Goal: Task Accomplishment & Management: Manage account settings

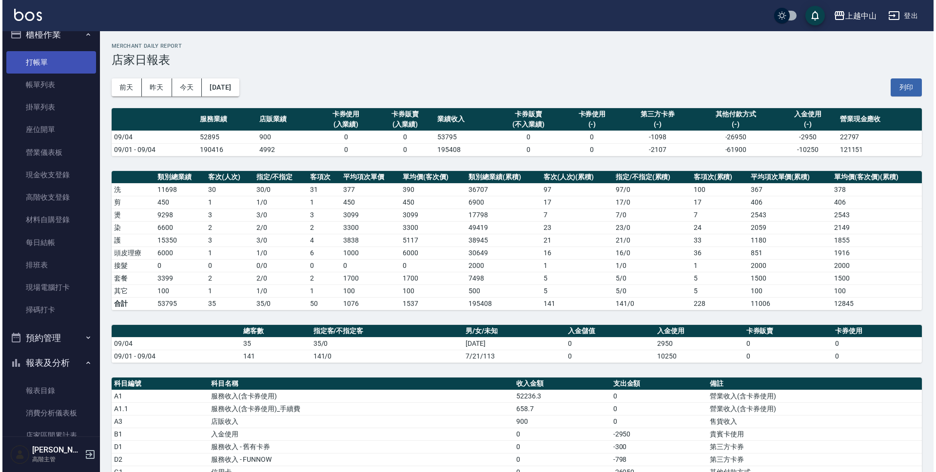
scroll to position [13, 0]
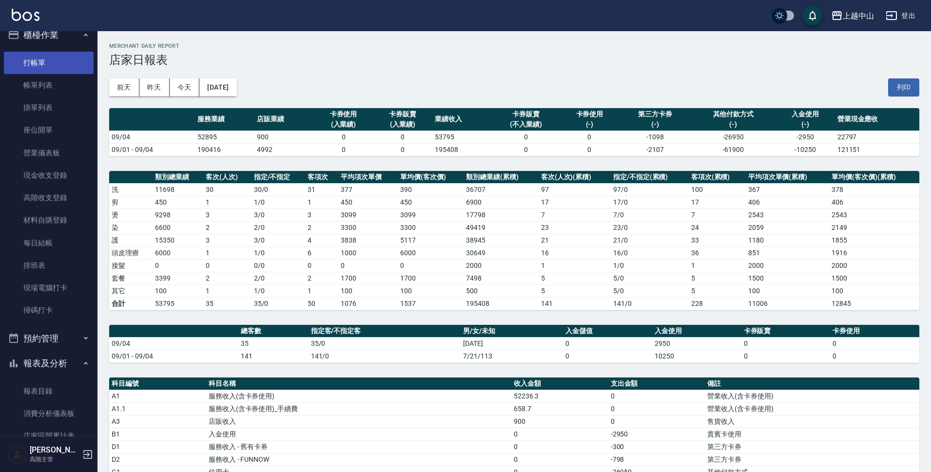
click at [41, 57] on link "打帳單" at bounding box center [49, 63] width 90 height 22
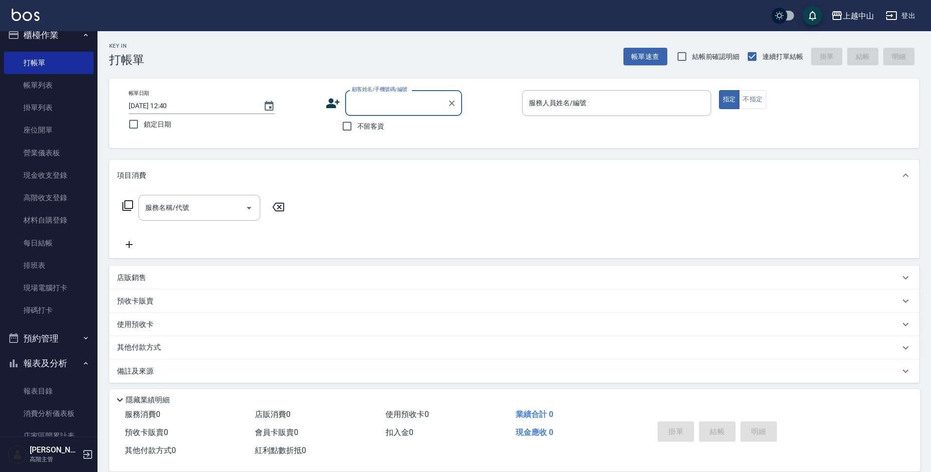
click at [854, 3] on div "上越中山 登出" at bounding box center [465, 15] width 931 height 31
click at [857, 22] on button "上越中山" at bounding box center [852, 16] width 51 height 20
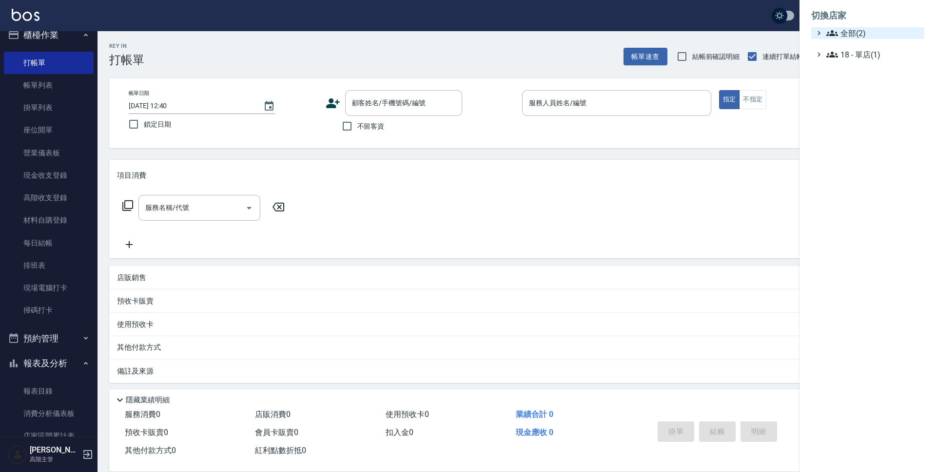
click at [823, 37] on icon at bounding box center [819, 33] width 9 height 9
click at [848, 51] on div "AT台大 上越中山" at bounding box center [872, 53] width 103 height 28
click at [851, 40] on span "AT台大" at bounding box center [873, 45] width 96 height 12
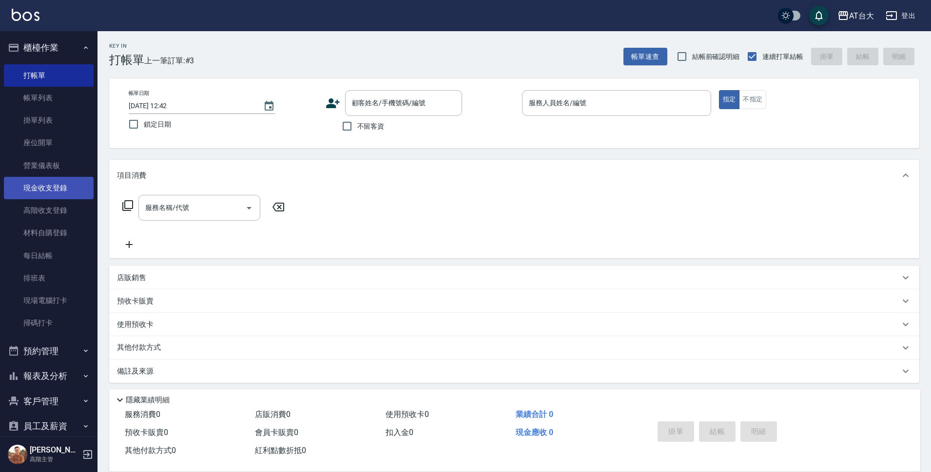
click at [50, 191] on link "現金收支登錄" at bounding box center [49, 188] width 90 height 22
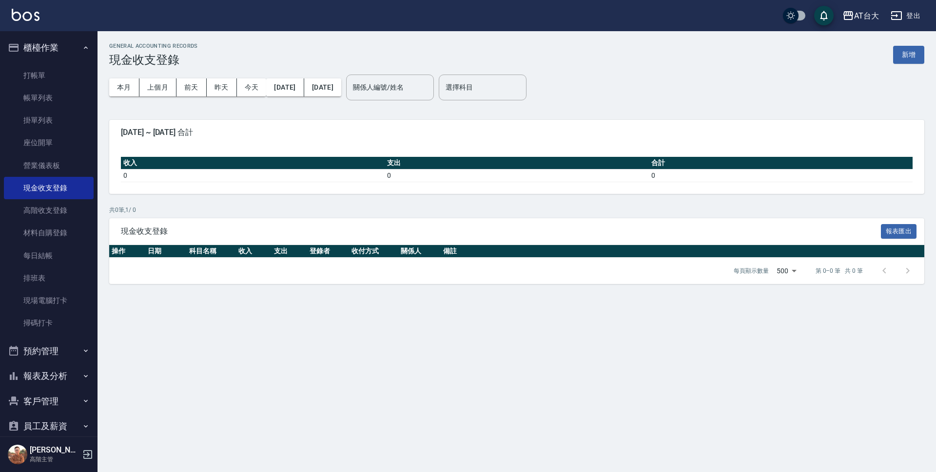
click at [903, 53] on button "新增" at bounding box center [908, 55] width 31 height 18
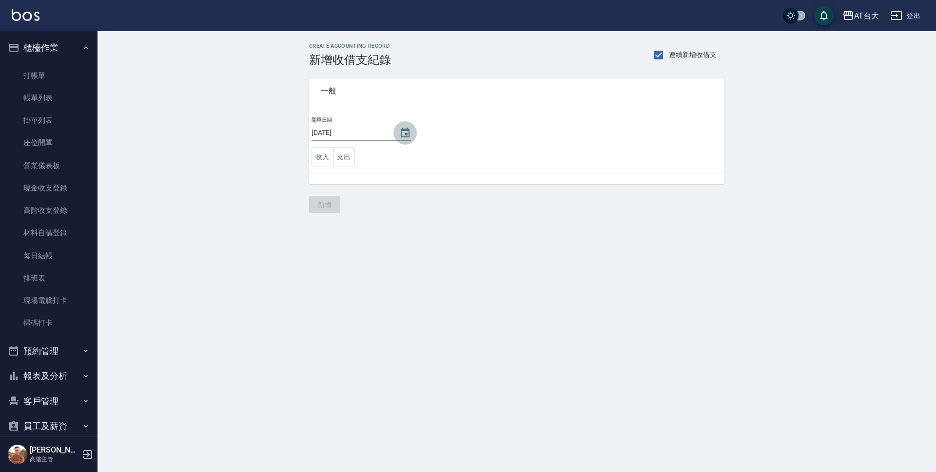
click at [400, 129] on icon "Choose date, selected date is 2025-09-05" at bounding box center [405, 133] width 12 height 12
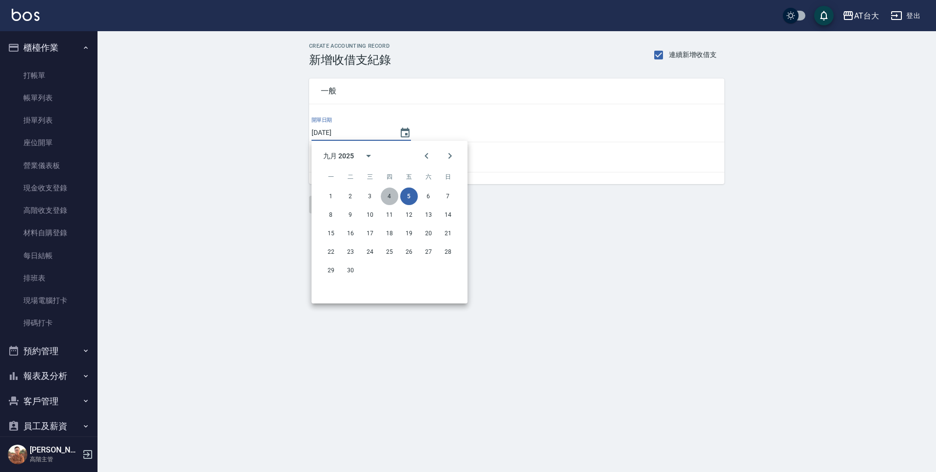
click at [388, 196] on button "4" at bounding box center [390, 197] width 18 height 18
type input "[DATE]"
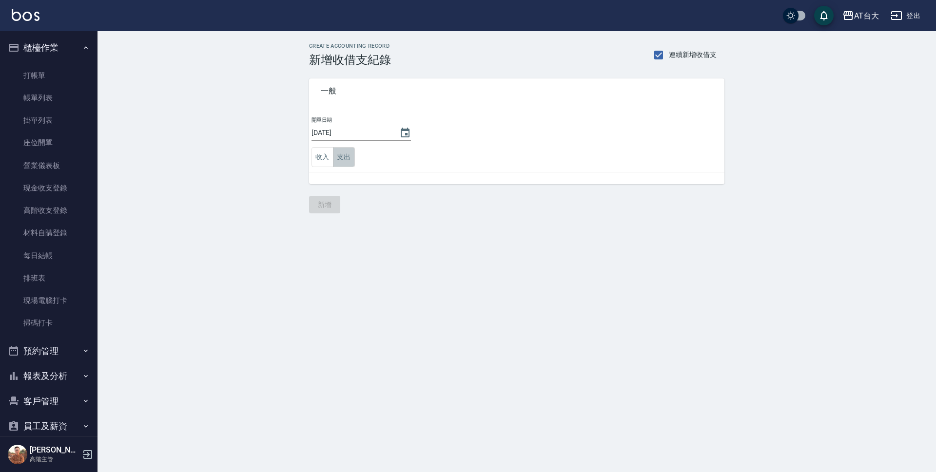
click at [348, 166] on button "支出" at bounding box center [344, 157] width 22 height 20
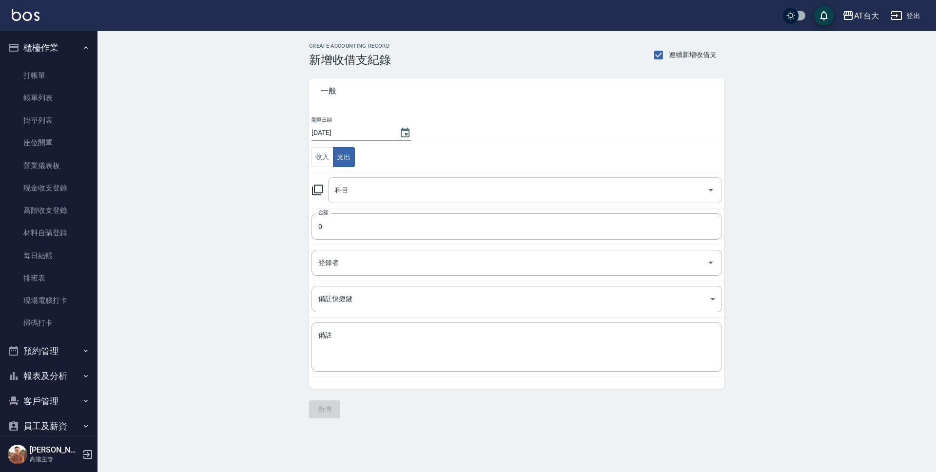
click at [364, 185] on input "科目" at bounding box center [518, 190] width 371 height 17
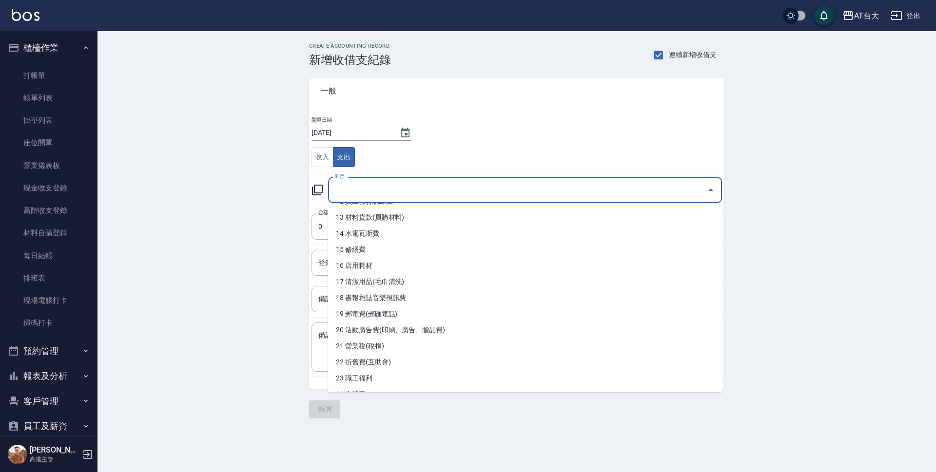
scroll to position [235, 0]
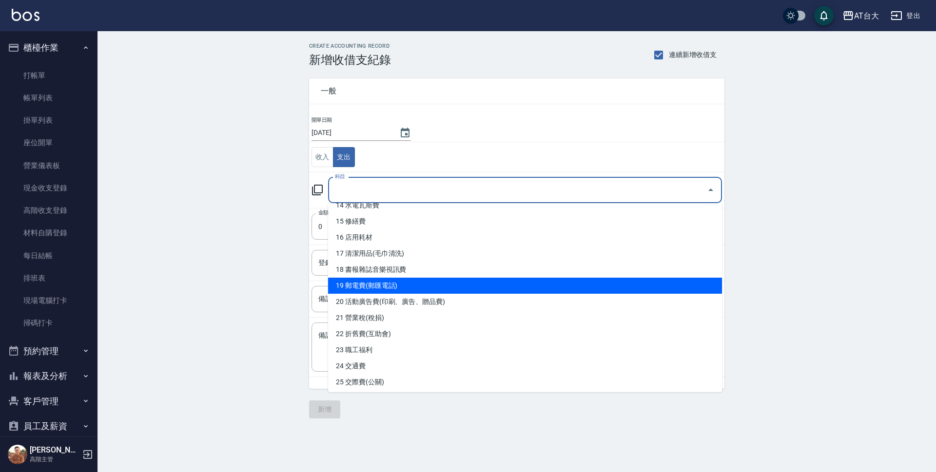
click at [402, 285] on li "19 郵電費(郵匯電話)" at bounding box center [525, 286] width 394 height 16
type input "19 郵電費(郵匯電話)"
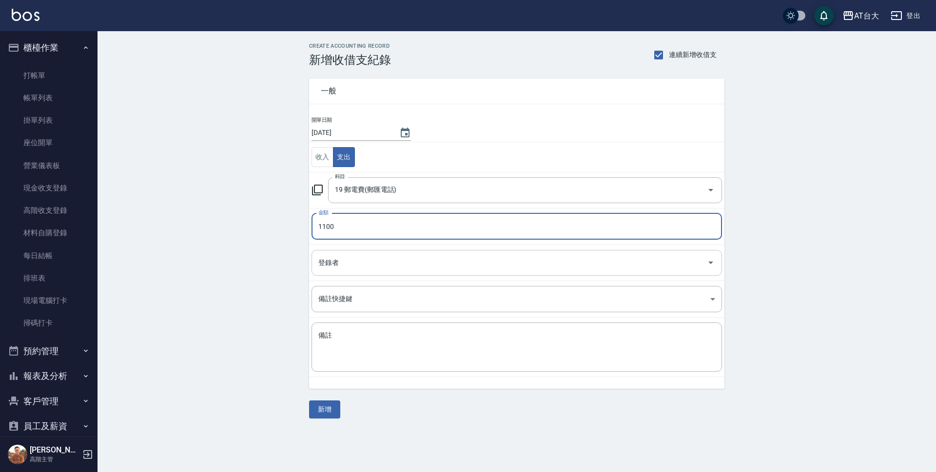
type input "1100"
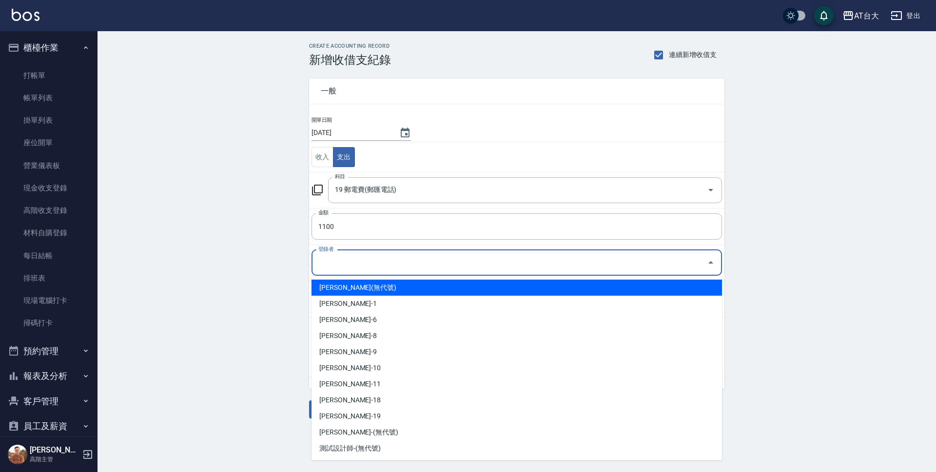
click at [375, 264] on input "登錄者" at bounding box center [509, 263] width 387 height 17
click at [361, 285] on li "許博棠-(無代號)" at bounding box center [517, 288] width 411 height 16
type input "許博棠-(無代號)"
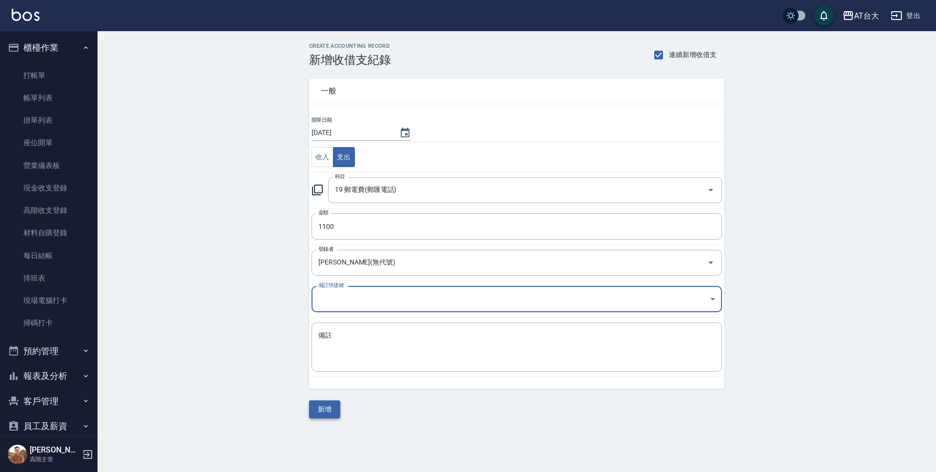
click at [327, 404] on button "新增" at bounding box center [324, 410] width 31 height 18
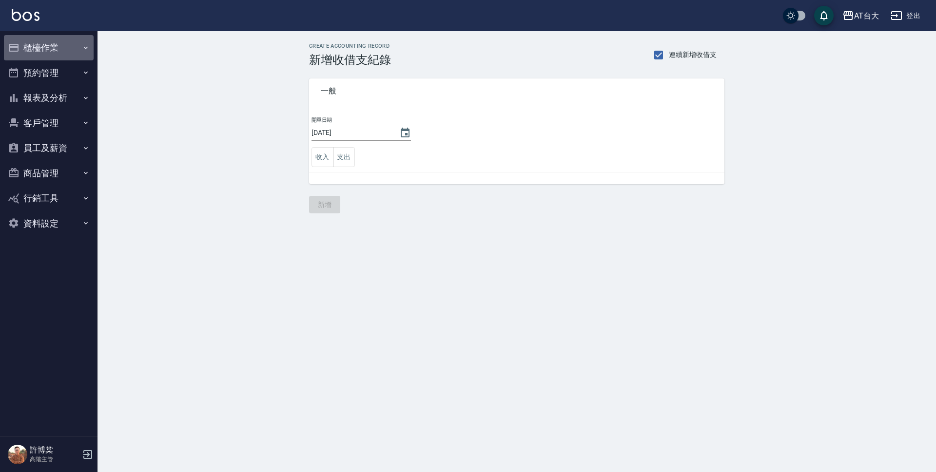
click at [34, 46] on button "櫃檯作業" at bounding box center [49, 47] width 90 height 25
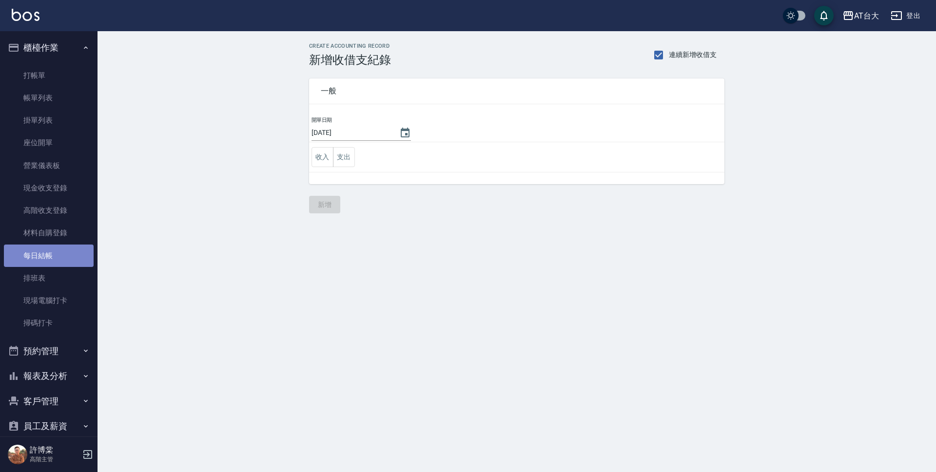
click at [50, 250] on link "每日結帳" at bounding box center [49, 256] width 90 height 22
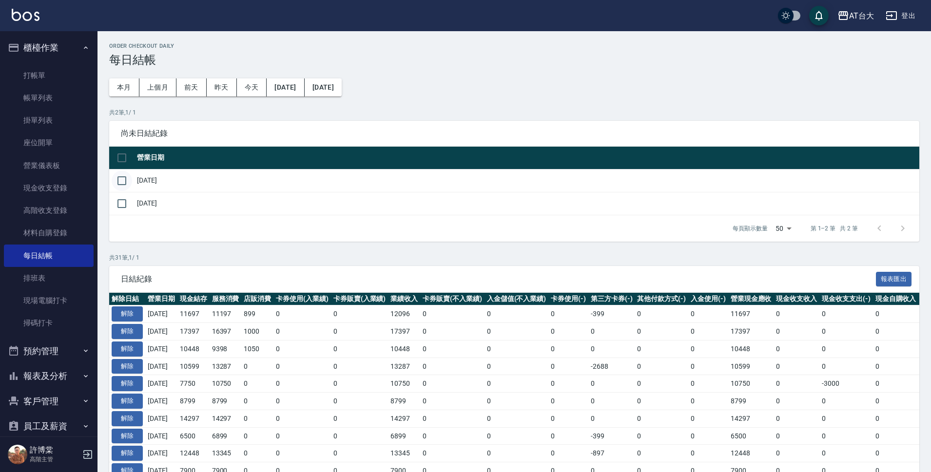
click at [118, 177] on input "checkbox" at bounding box center [122, 181] width 20 height 20
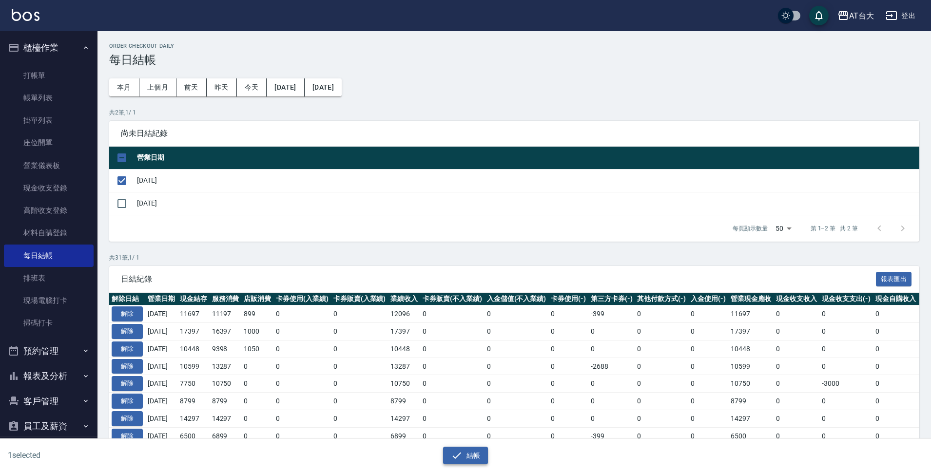
click at [480, 454] on button "結帳" at bounding box center [465, 456] width 45 height 18
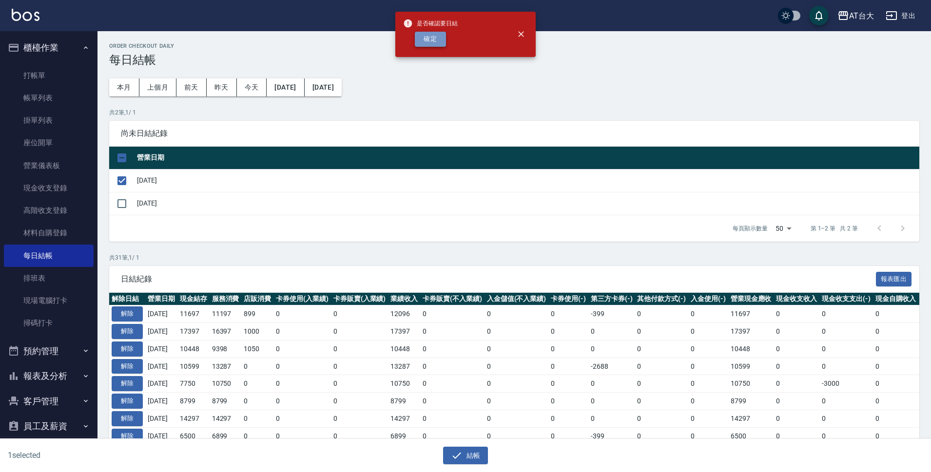
click at [441, 36] on button "確定" at bounding box center [430, 39] width 31 height 15
checkbox input "false"
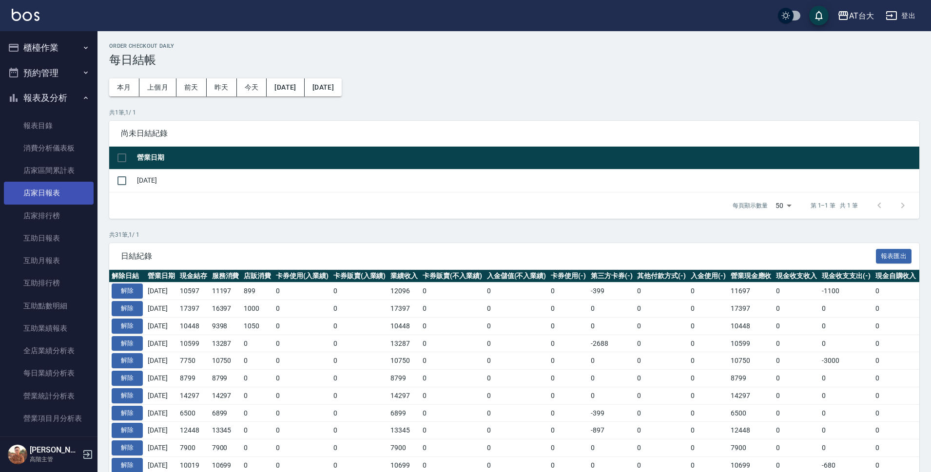
click at [54, 187] on link "店家日報表" at bounding box center [49, 193] width 90 height 22
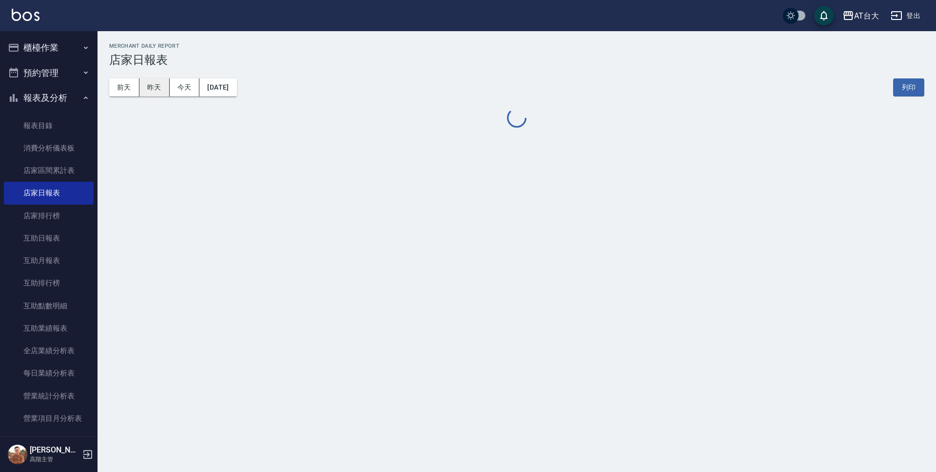
click at [154, 82] on button "昨天" at bounding box center [154, 88] width 30 height 18
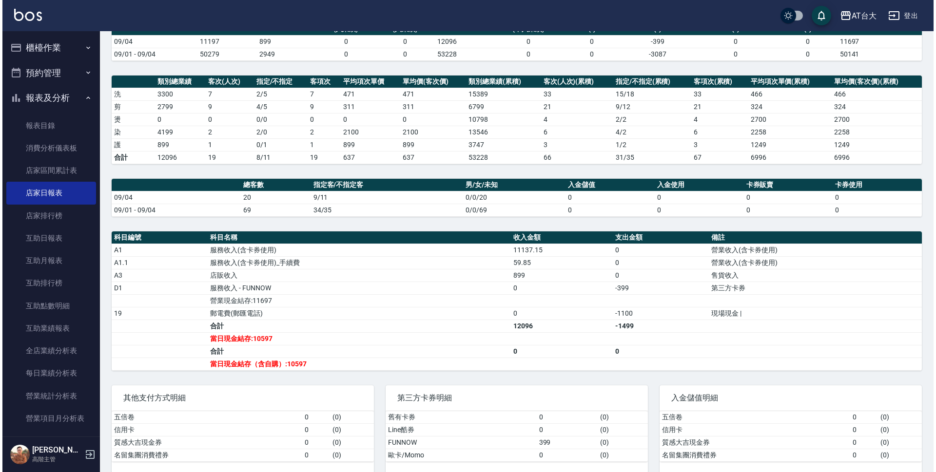
scroll to position [98, 0]
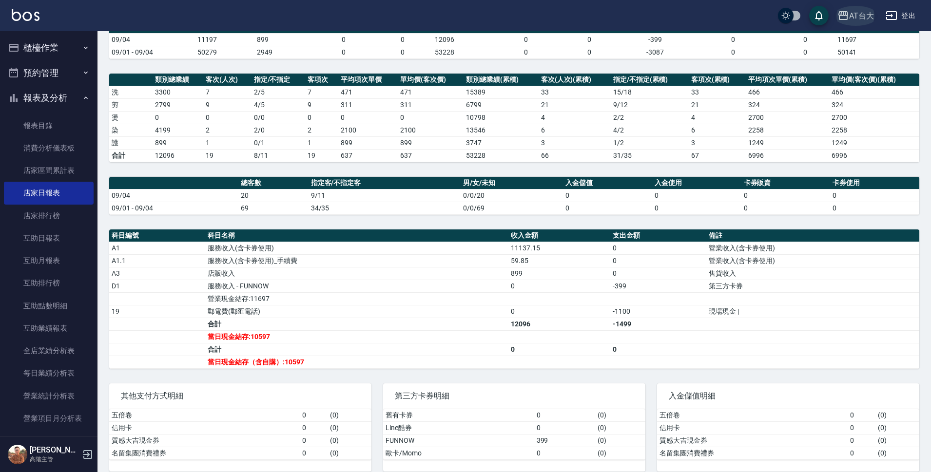
click at [860, 18] on div "AT台大" at bounding box center [861, 16] width 25 height 12
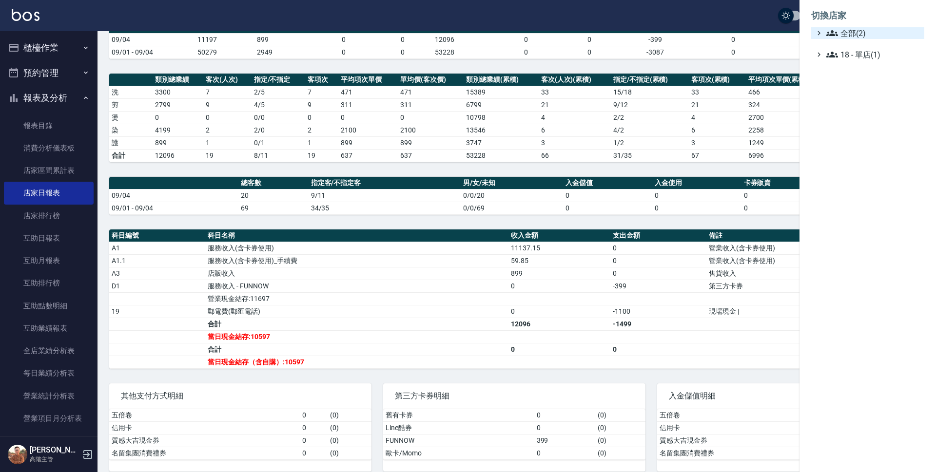
click at [840, 37] on span "全部(2)" at bounding box center [873, 33] width 94 height 12
click at [844, 61] on span "上越中山" at bounding box center [873, 62] width 96 height 12
